Goal: Task Accomplishment & Management: Manage account settings

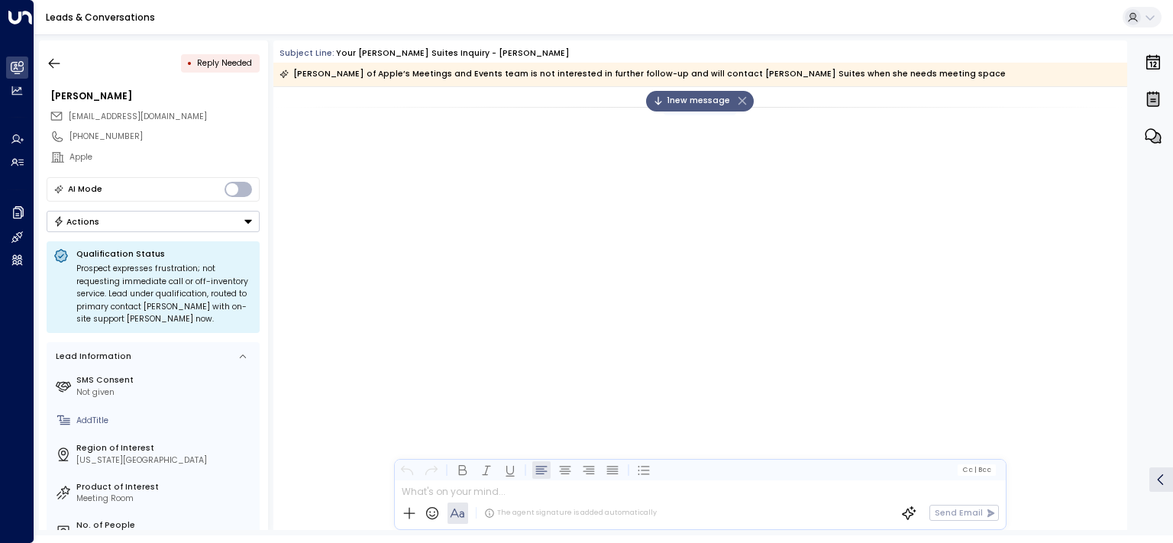
scroll to position [2718, 0]
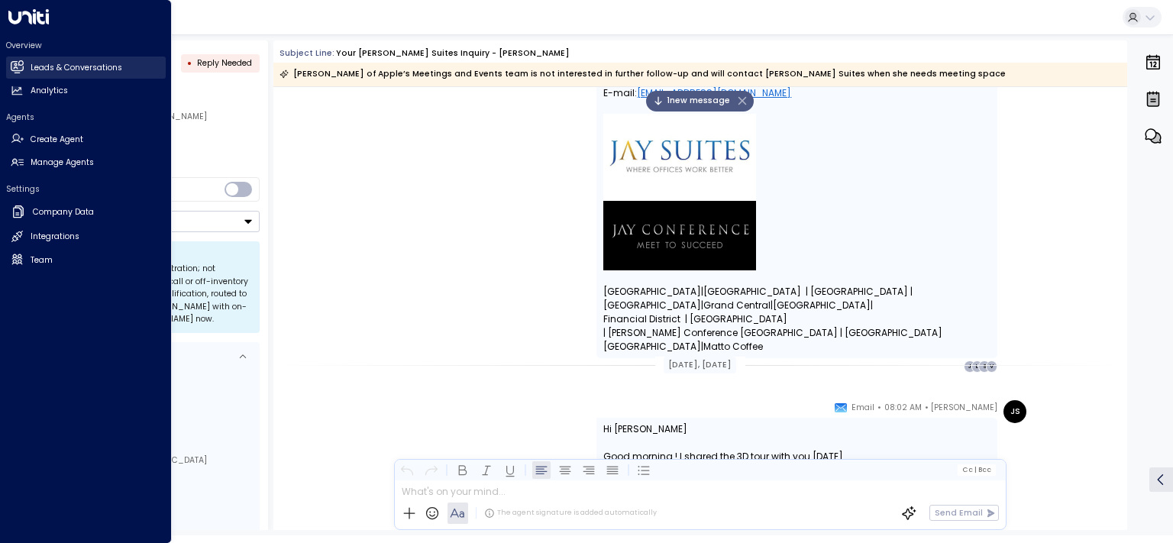
click at [57, 65] on h2 "Leads & Conversations" at bounding box center [77, 68] width 92 height 12
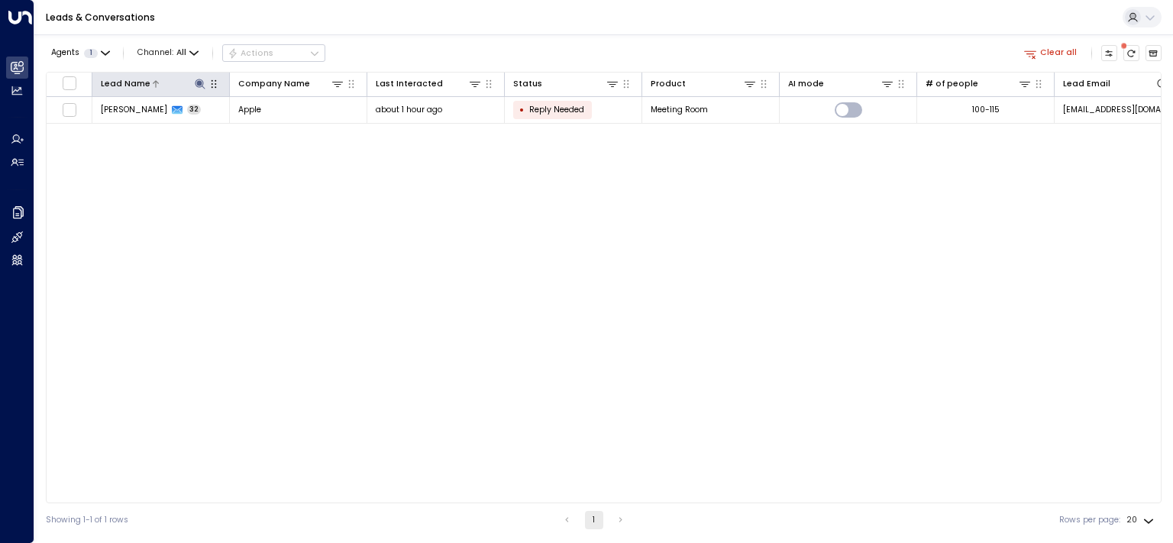
click at [201, 86] on icon at bounding box center [200, 84] width 10 height 10
click at [269, 124] on icon "button" at bounding box center [269, 127] width 10 height 10
click at [359, 211] on div "Lead Name Company Name Last Interacted Status Product AI mode # of people Lead …" at bounding box center [603, 287] width 1115 height 431
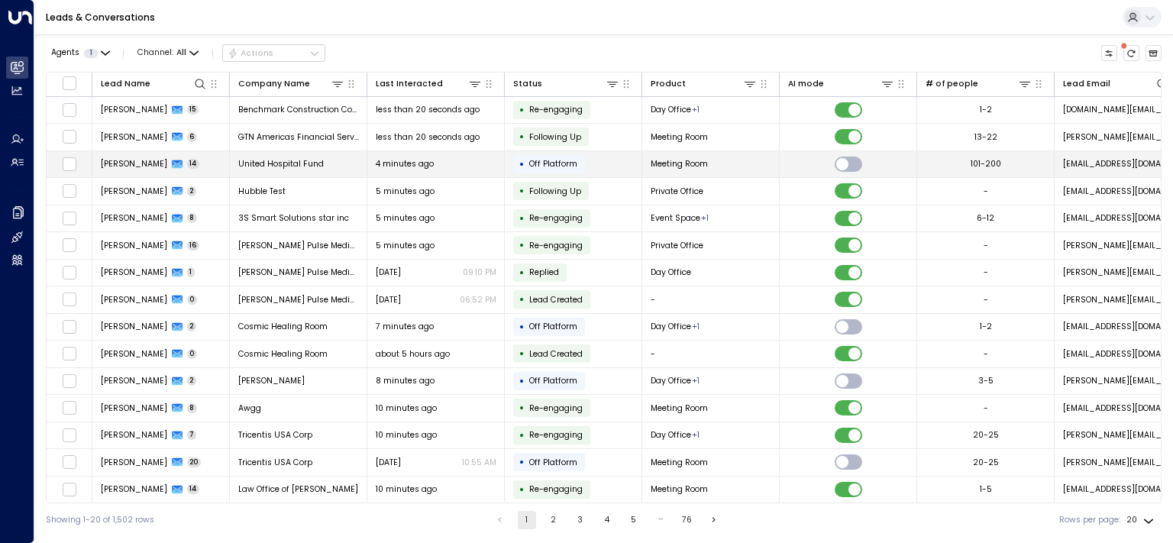
click at [142, 163] on span "[PERSON_NAME]" at bounding box center [134, 163] width 66 height 11
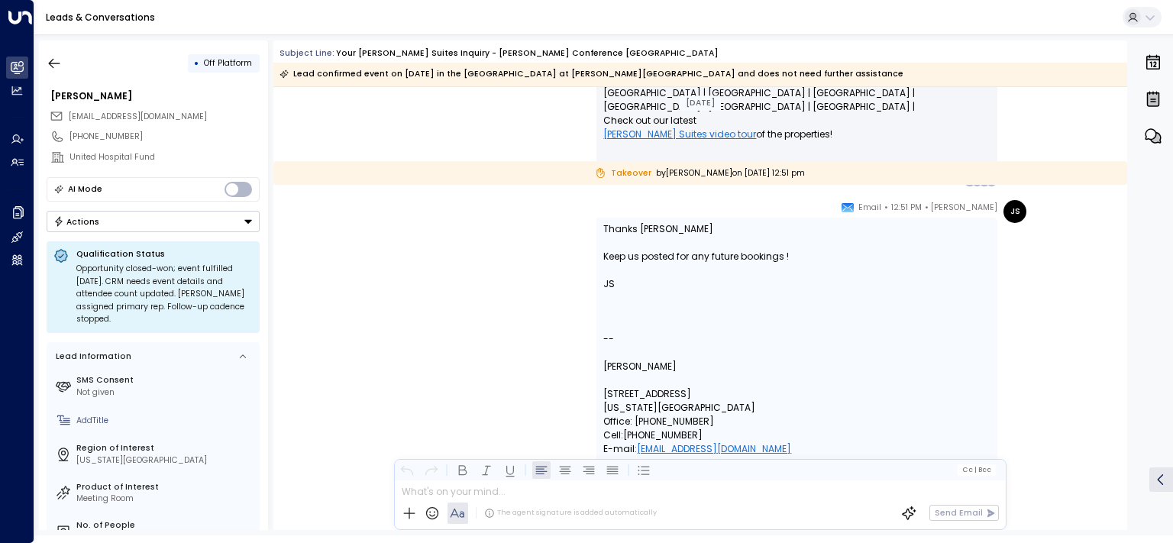
scroll to position [8455, 0]
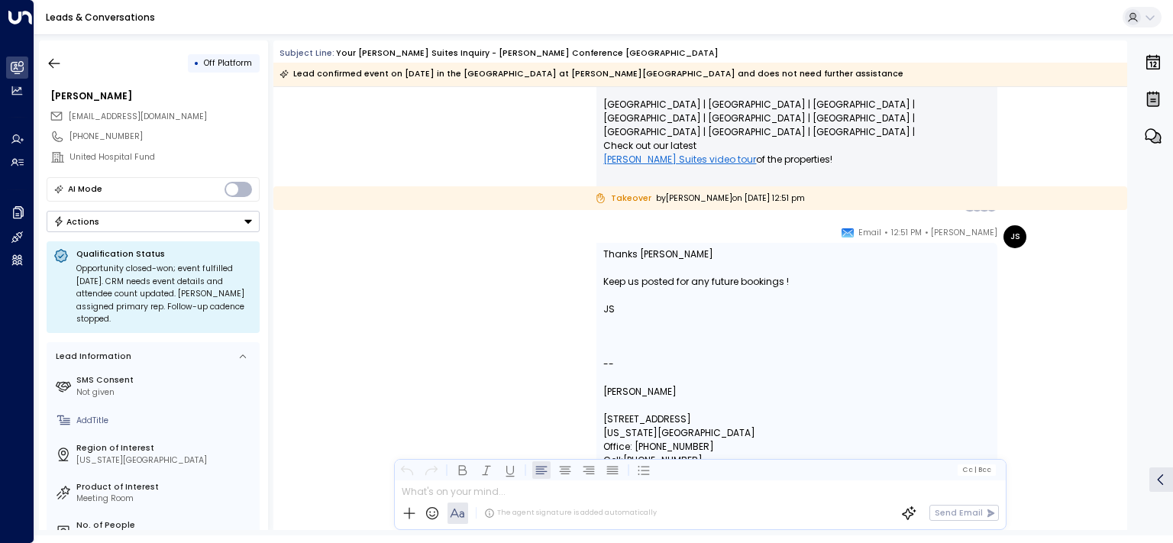
click at [194, 221] on button "Actions" at bounding box center [153, 221] width 213 height 21
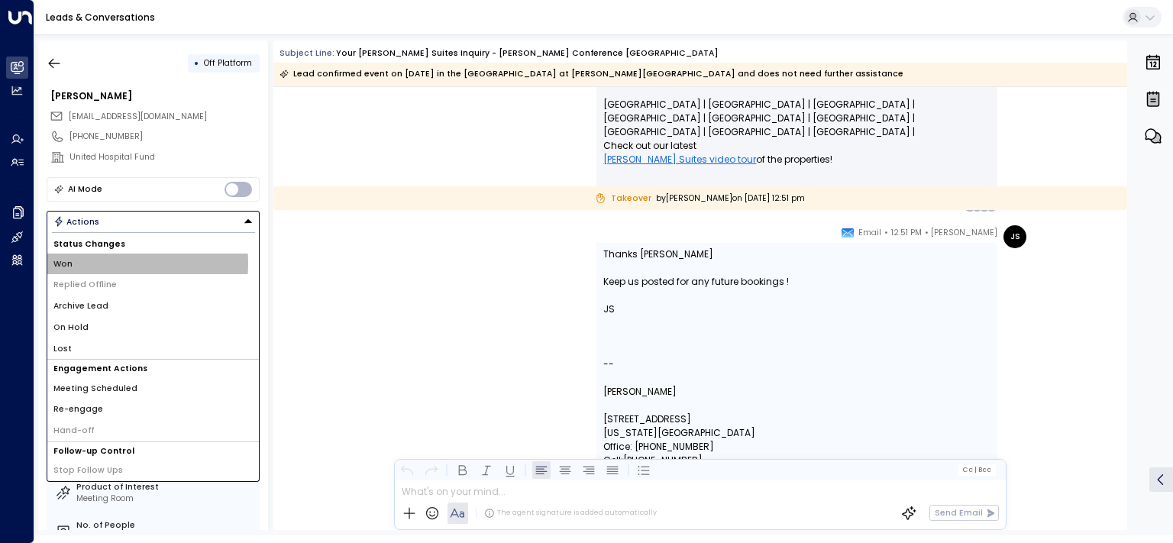
click at [111, 262] on li "Won" at bounding box center [152, 263] width 211 height 21
